Goal: Book appointment/travel/reservation

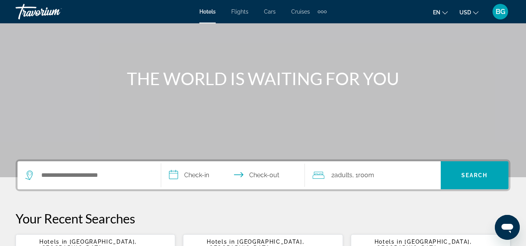
scroll to position [78, 0]
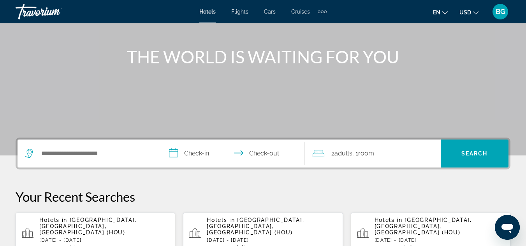
click at [188, 154] on input "**********" at bounding box center [234, 155] width 147 height 30
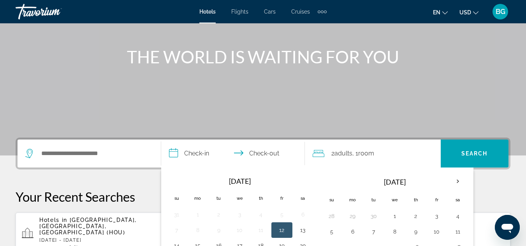
scroll to position [190, 0]
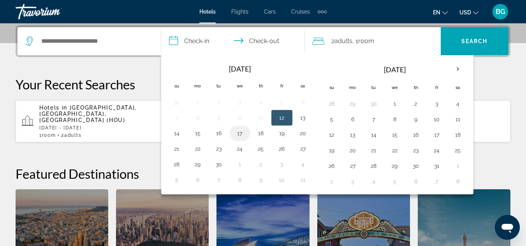
click at [238, 133] on button "17" at bounding box center [240, 133] width 12 height 11
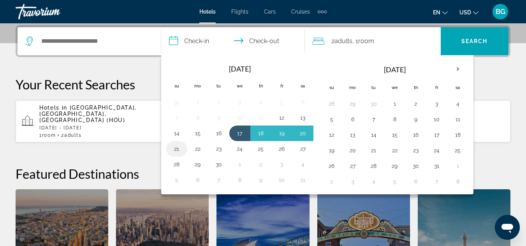
click at [177, 149] on button "21" at bounding box center [176, 149] width 12 height 11
type input "**********"
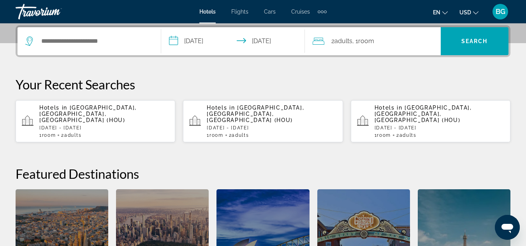
click at [30, 43] on icon "Search widget" at bounding box center [29, 41] width 9 height 9
click at [66, 44] on input "Search widget" at bounding box center [94, 41] width 109 height 12
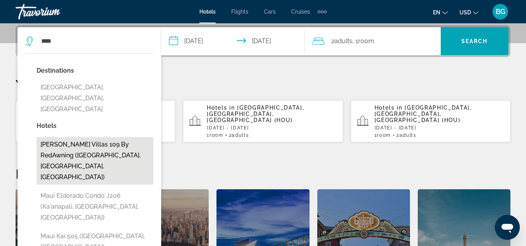
click at [104, 137] on button "[PERSON_NAME] Villas 109 by RedAwning ([GEOGRAPHIC_DATA], [GEOGRAPHIC_DATA], [G…" at bounding box center [95, 160] width 117 height 47
type input "**********"
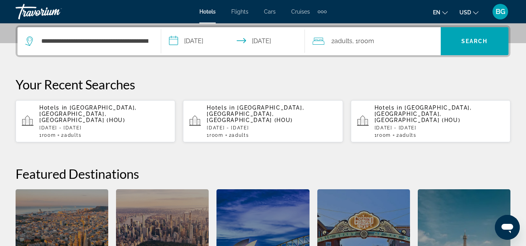
click at [314, 39] on icon "Travelers: 2 adults, 0 children" at bounding box center [319, 41] width 12 height 9
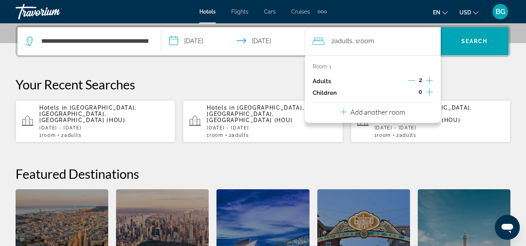
click at [412, 80] on icon "Decrement adults" at bounding box center [411, 80] width 7 height 7
click at [472, 68] on div "**********" at bounding box center [263, 169] width 526 height 289
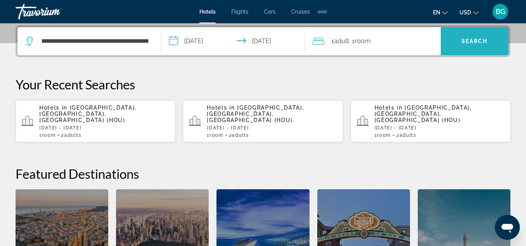
click at [470, 40] on span "Search" at bounding box center [474, 41] width 26 height 6
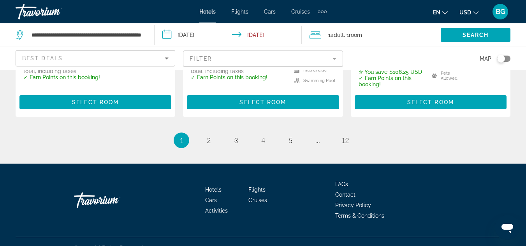
scroll to position [1206, 0]
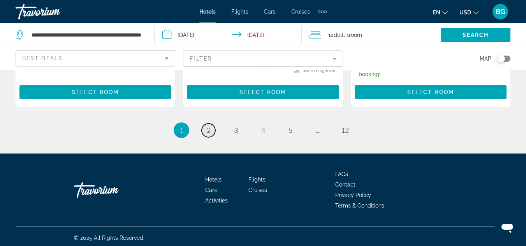
click at [207, 135] on span "2" at bounding box center [209, 130] width 4 height 9
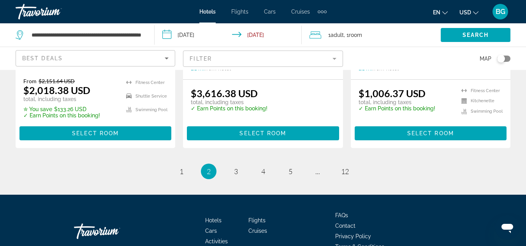
scroll to position [1200, 0]
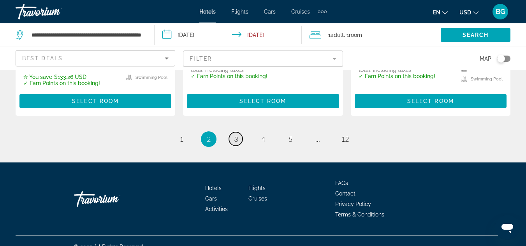
click at [237, 135] on span "3" at bounding box center [236, 139] width 4 height 9
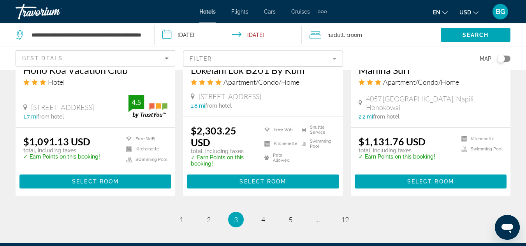
scroll to position [1129, 0]
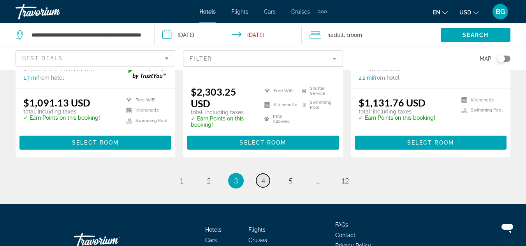
click at [263, 183] on span "4" at bounding box center [263, 181] width 4 height 9
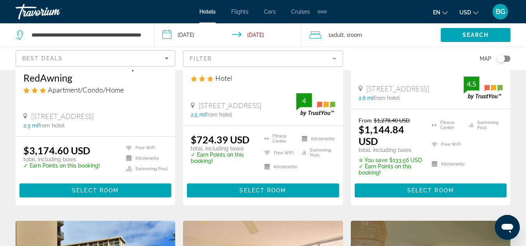
scroll to position [195, 0]
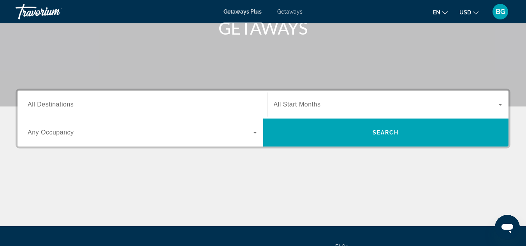
scroll to position [156, 0]
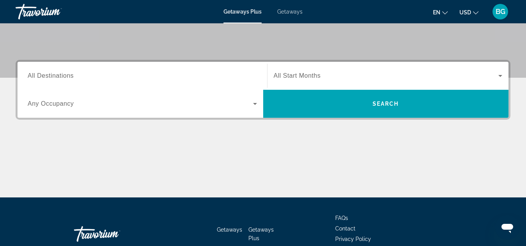
click at [68, 74] on span "All Destinations" at bounding box center [51, 75] width 46 height 7
click at [68, 74] on input "Destination All Destinations" at bounding box center [142, 76] width 229 height 9
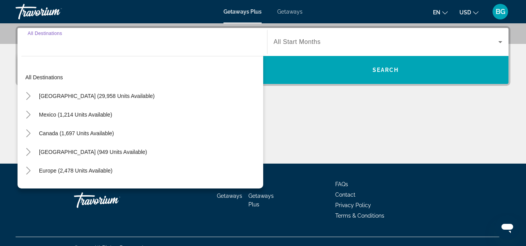
scroll to position [190, 0]
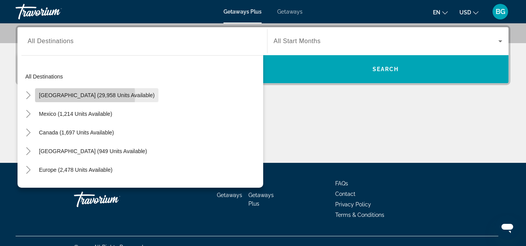
click at [75, 96] on span "[GEOGRAPHIC_DATA] (29,958 units available)" at bounding box center [97, 95] width 116 height 6
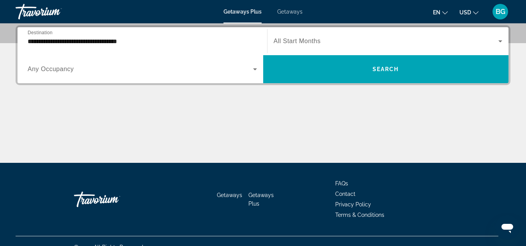
click at [300, 41] on span "All Start Months" at bounding box center [297, 41] width 47 height 7
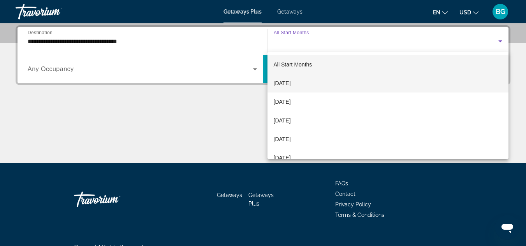
click at [287, 82] on span "[DATE]" at bounding box center [282, 83] width 17 height 9
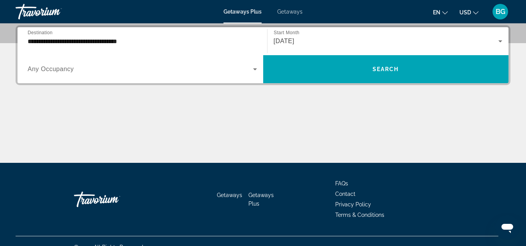
click at [47, 70] on span "Any Occupancy" at bounding box center [51, 69] width 46 height 7
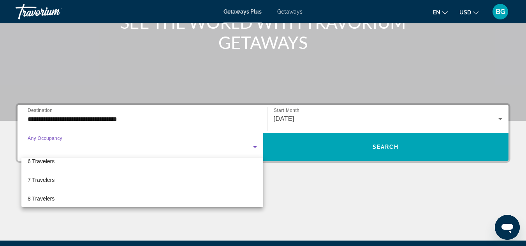
scroll to position [0, 0]
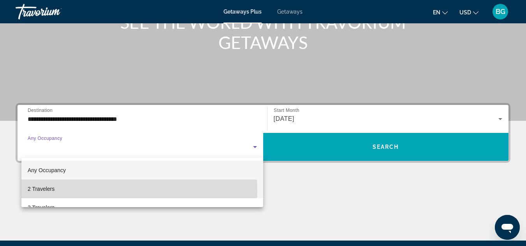
click at [40, 192] on span "2 Travelers" at bounding box center [41, 188] width 27 height 9
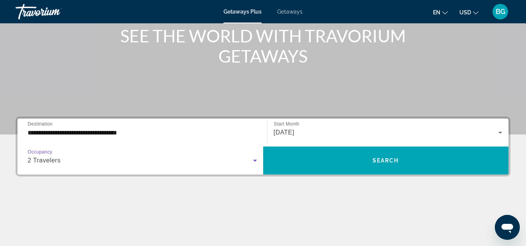
scroll to position [112, 0]
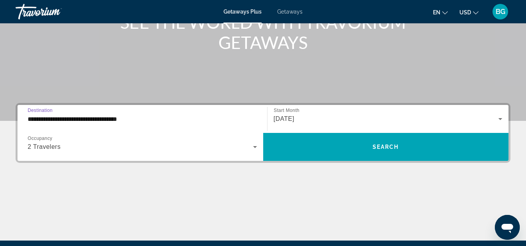
click at [42, 117] on input "**********" at bounding box center [142, 119] width 229 height 9
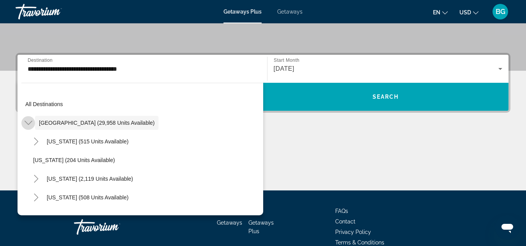
click at [26, 122] on icon "Toggle United States (29,958 units available)" at bounding box center [29, 123] width 8 height 8
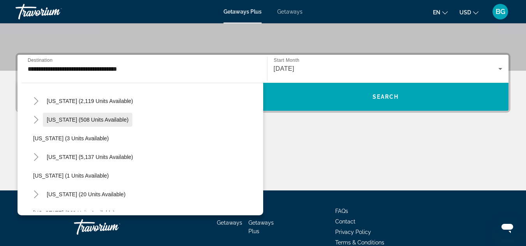
scroll to position [117, 0]
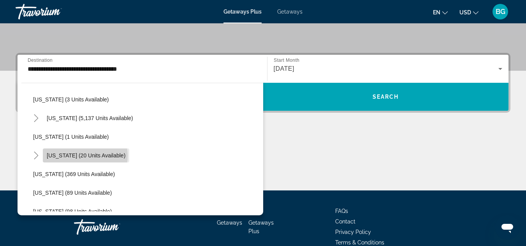
click at [85, 156] on span "[US_STATE] (20 units available)" at bounding box center [86, 156] width 79 height 6
type input "**********"
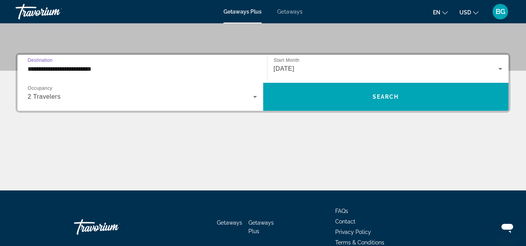
scroll to position [190, 0]
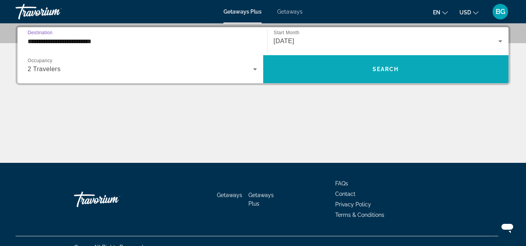
click at [395, 68] on span "Search" at bounding box center [385, 69] width 26 height 6
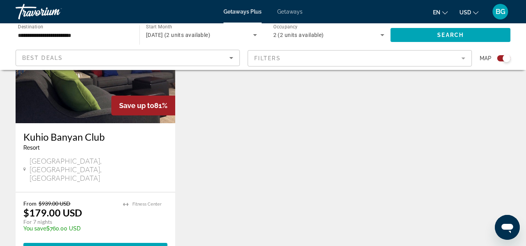
scroll to position [350, 0]
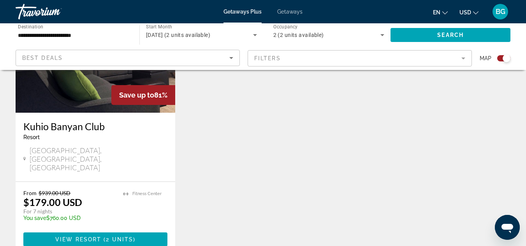
click at [273, 58] on mat-form-field "Filters" at bounding box center [360, 58] width 224 height 16
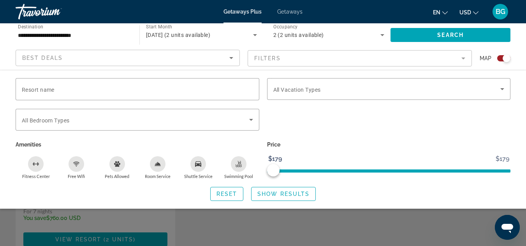
click at [343, 133] on div "Search widget" at bounding box center [388, 124] width 251 height 30
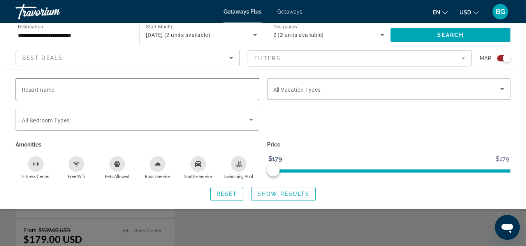
scroll to position [311, 0]
click at [272, 196] on span "Show Results" at bounding box center [283, 194] width 52 height 6
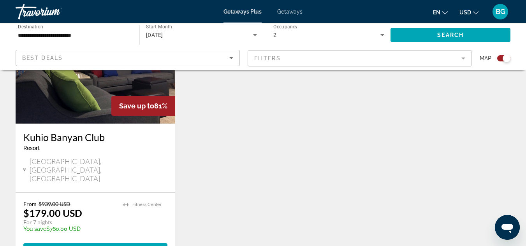
scroll to position [350, 0]
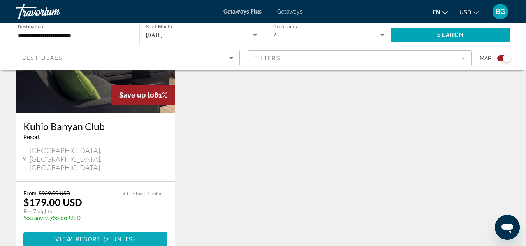
click at [82, 230] on span "Main content" at bounding box center [95, 239] width 144 height 19
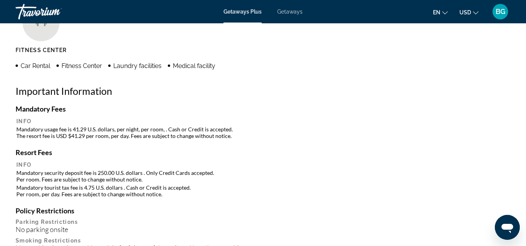
scroll to position [739, 0]
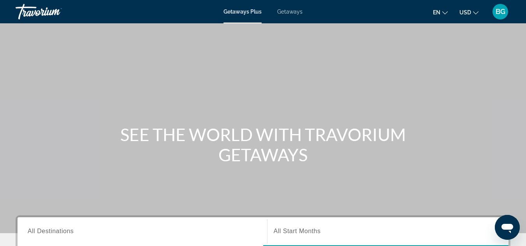
click at [291, 12] on span "Getaways" at bounding box center [289, 12] width 25 height 6
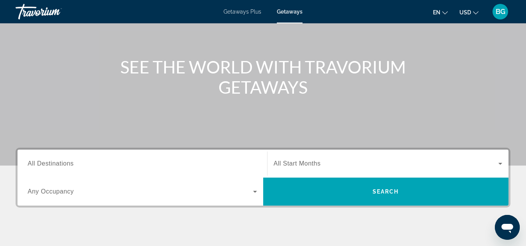
scroll to position [78, 0]
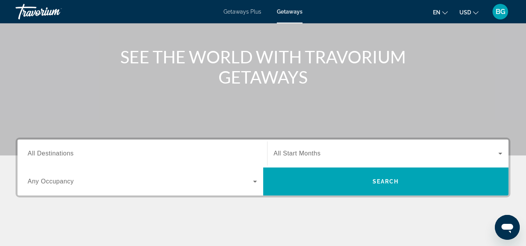
click at [68, 153] on span "All Destinations" at bounding box center [51, 153] width 46 height 7
click at [68, 153] on input "Destination All Destinations" at bounding box center [142, 153] width 229 height 9
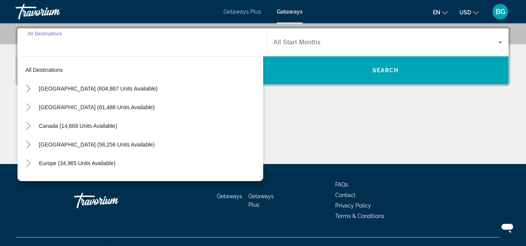
scroll to position [190, 0]
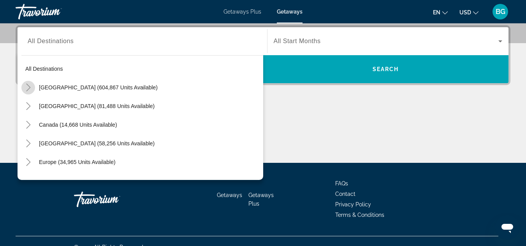
click at [28, 89] on icon "Toggle United States (604,867 units available)" at bounding box center [29, 88] width 8 height 8
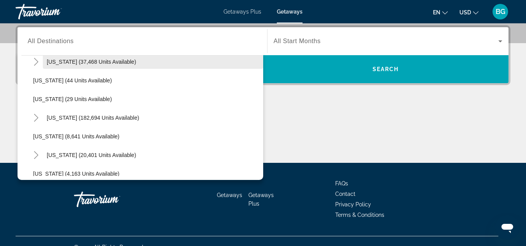
scroll to position [139, 0]
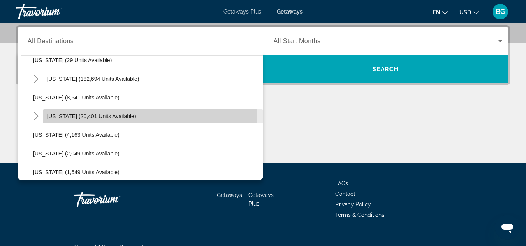
click at [65, 117] on span "Hawaii (20,401 units available)" at bounding box center [92, 116] width 90 height 6
type input "**********"
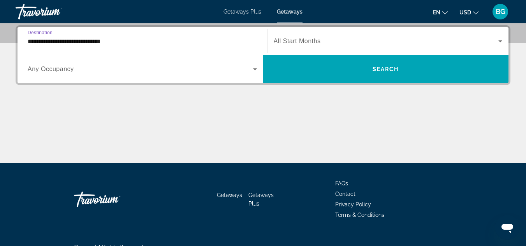
click at [288, 39] on span "All Start Months" at bounding box center [297, 41] width 47 height 7
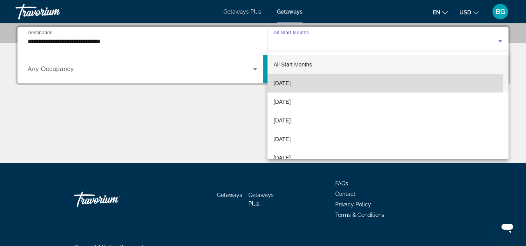
click at [291, 79] on span "September 2025" at bounding box center [282, 83] width 17 height 9
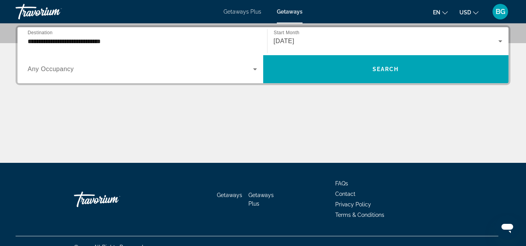
click at [38, 70] on span "Any Occupancy" at bounding box center [51, 69] width 46 height 7
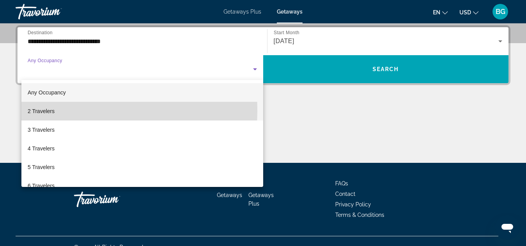
click at [45, 111] on span "2 Travelers" at bounding box center [41, 111] width 27 height 9
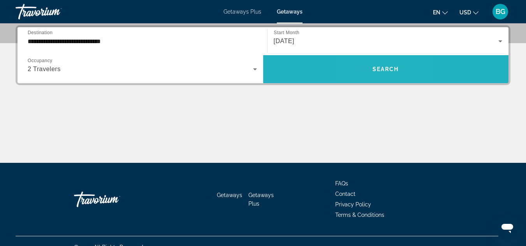
click at [372, 68] on span "Search" at bounding box center [385, 69] width 26 height 6
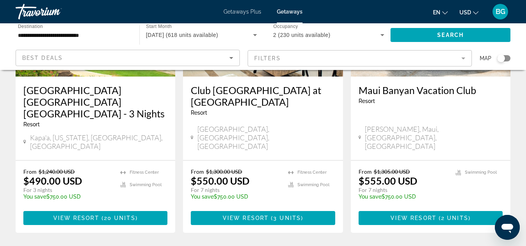
scroll to position [1051, 0]
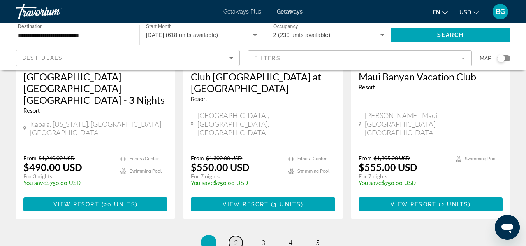
click at [237, 239] on span "2" at bounding box center [236, 243] width 4 height 9
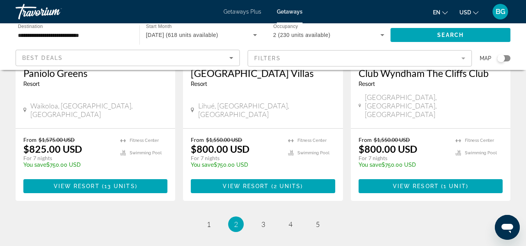
scroll to position [1051, 0]
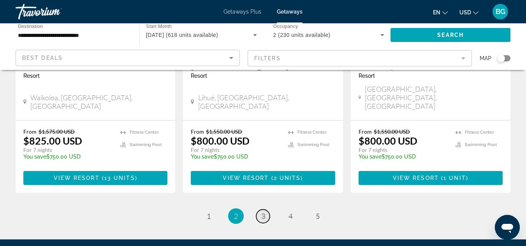
click at [263, 212] on span "3" at bounding box center [263, 216] width 4 height 9
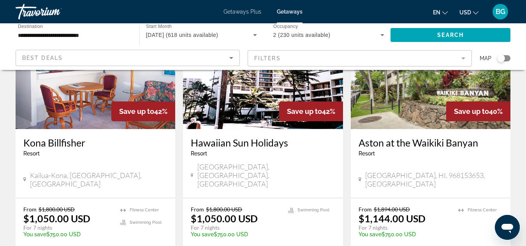
scroll to position [1012, 0]
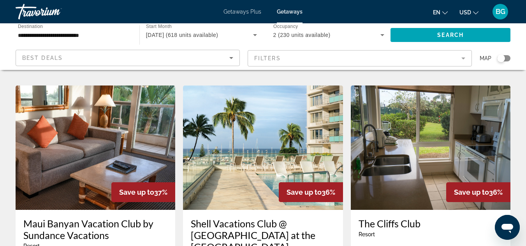
scroll to position [272, 0]
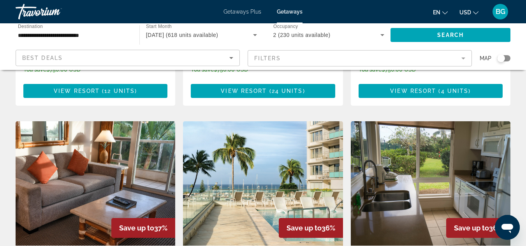
click at [462, 58] on mat-form-field "Filters" at bounding box center [360, 58] width 224 height 16
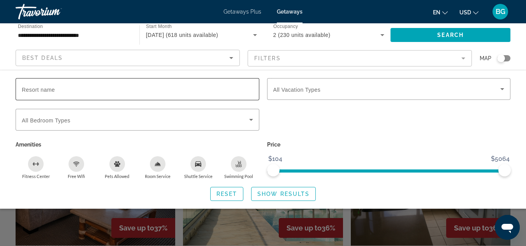
click at [58, 89] on input "Resort name" at bounding box center [137, 89] width 231 height 9
type input "**********"
click at [270, 191] on span "Show Results" at bounding box center [283, 194] width 52 height 6
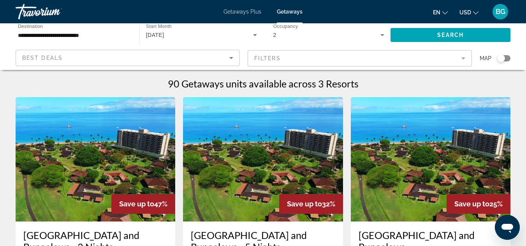
click at [461, 59] on mat-form-field "Filters" at bounding box center [360, 58] width 224 height 16
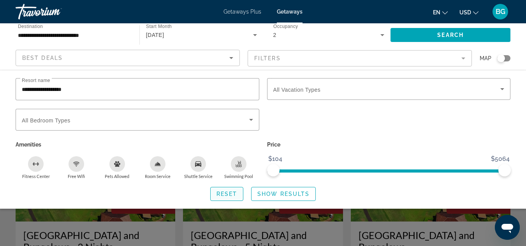
click at [220, 191] on span "Reset" at bounding box center [226, 194] width 21 height 6
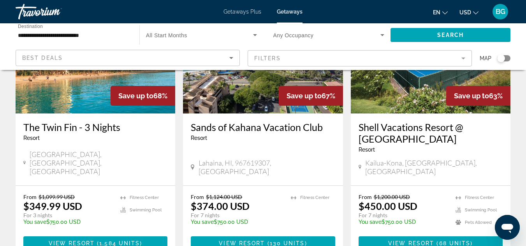
scroll to position [1051, 0]
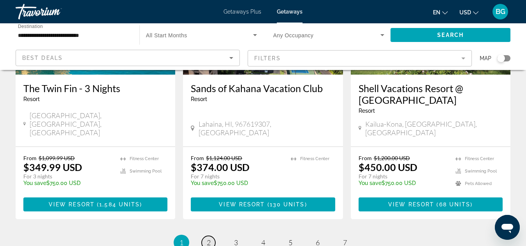
click at [209, 239] on span "2" at bounding box center [209, 243] width 4 height 9
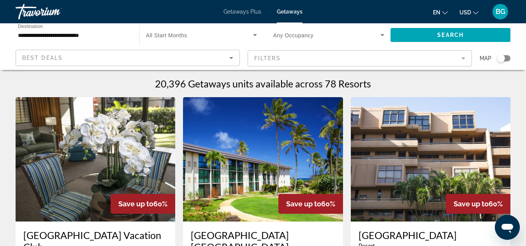
click at [108, 166] on img "Main content" at bounding box center [96, 159] width 160 height 125
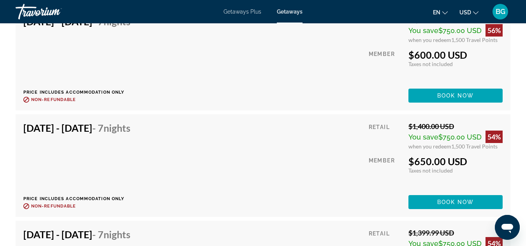
scroll to position [1946, 0]
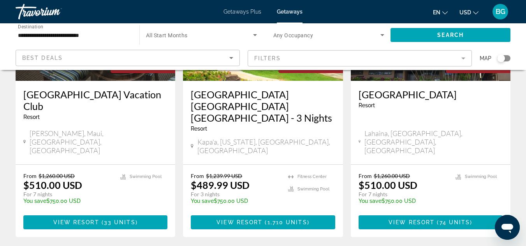
scroll to position [156, 0]
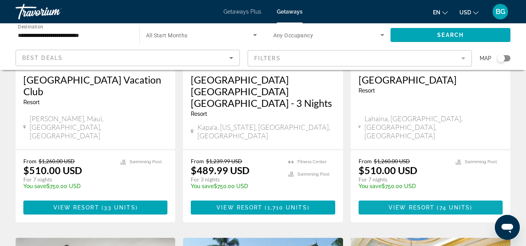
click at [438, 205] on span "( 74 units )" at bounding box center [453, 208] width 38 height 6
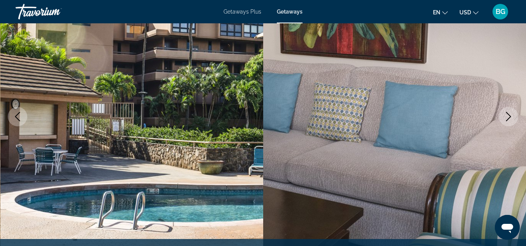
scroll to position [78, 0]
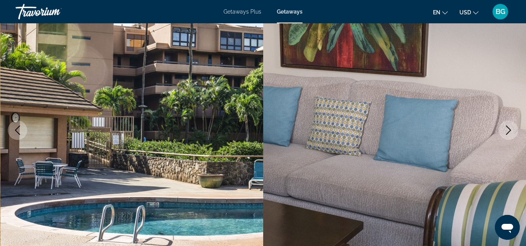
click at [245, 12] on span "Getaways Plus" at bounding box center [242, 12] width 38 height 6
